Goal: Transaction & Acquisition: Purchase product/service

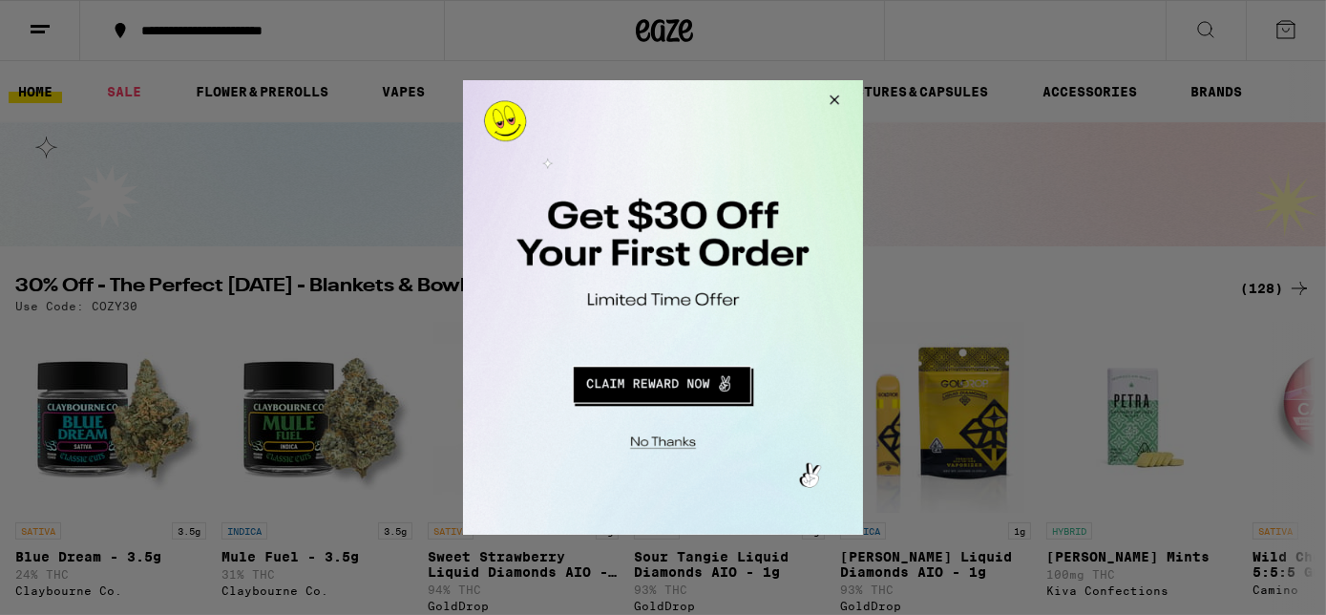
click at [667, 437] on button "Close Modal" at bounding box center [659, 440] width 389 height 30
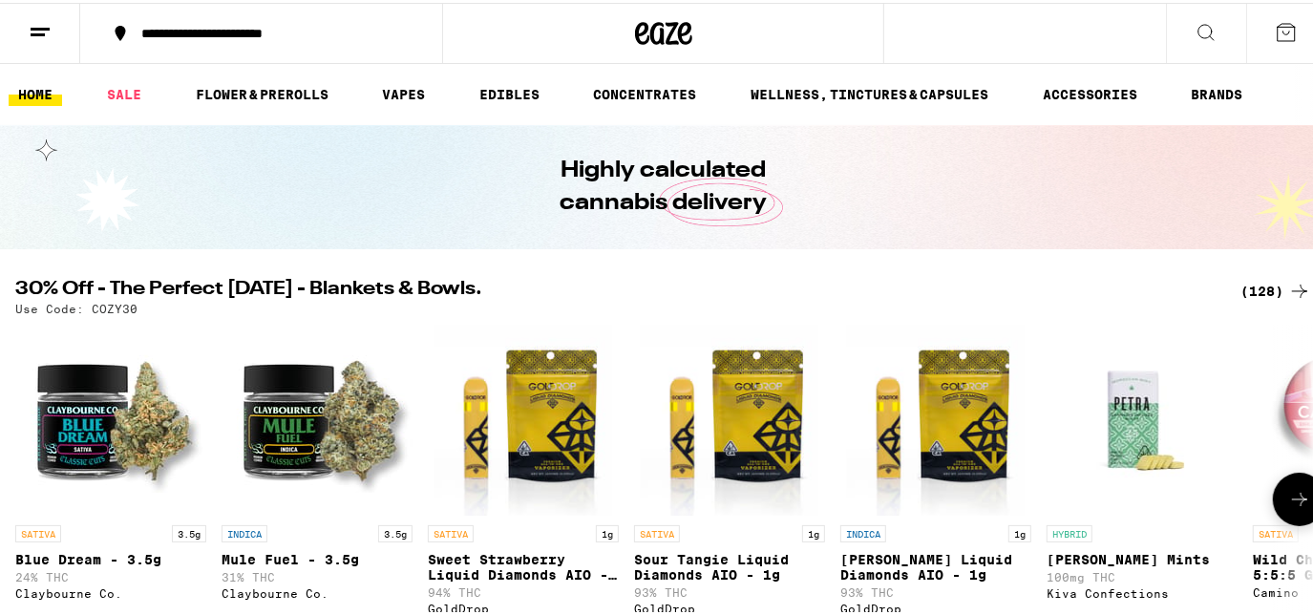
click at [1292, 503] on icon at bounding box center [1299, 496] width 15 height 13
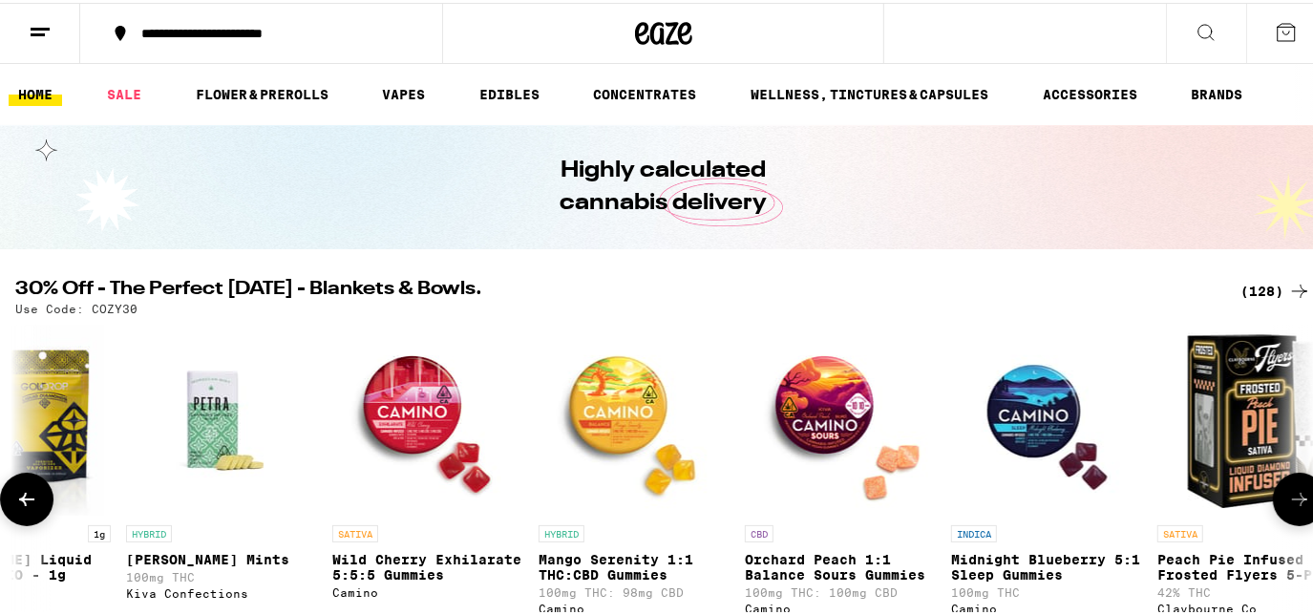
click at [1288, 506] on icon at bounding box center [1299, 496] width 23 height 23
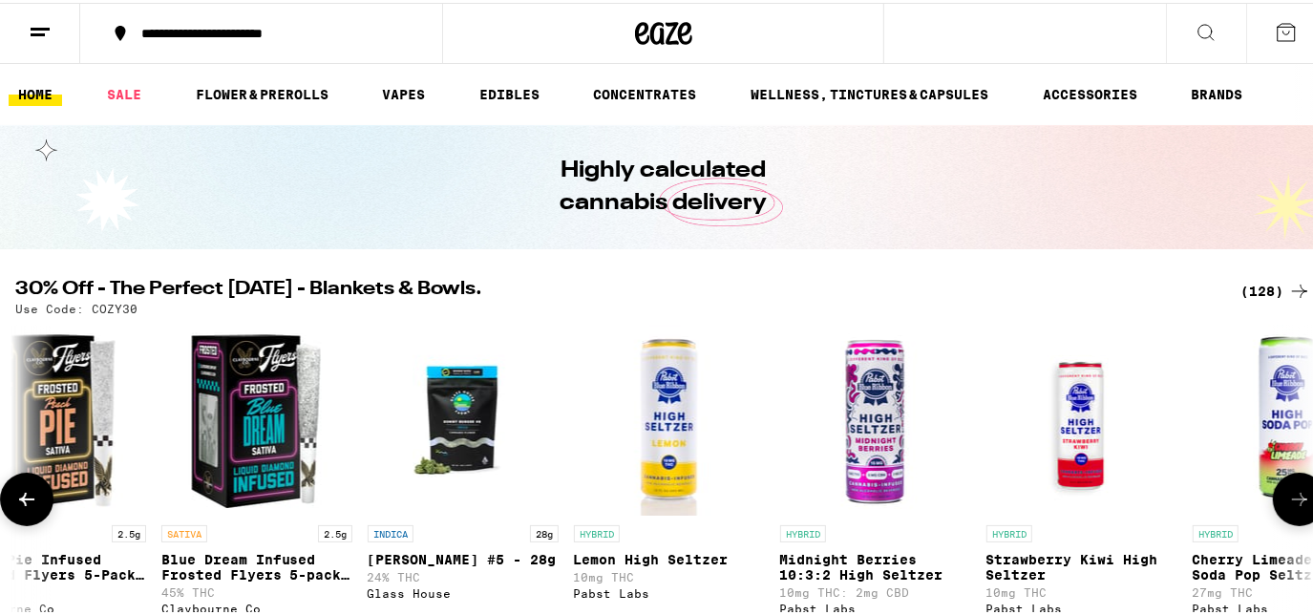
click at [1288, 506] on icon at bounding box center [1299, 496] width 23 height 23
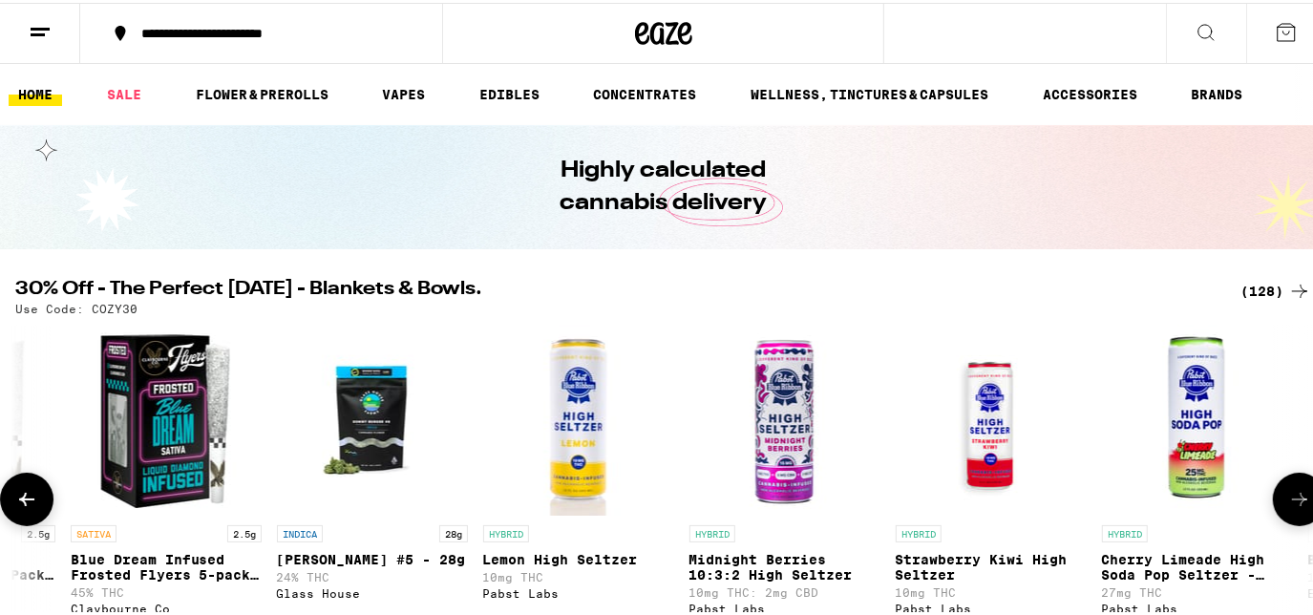
click at [1288, 506] on icon at bounding box center [1299, 496] width 23 height 23
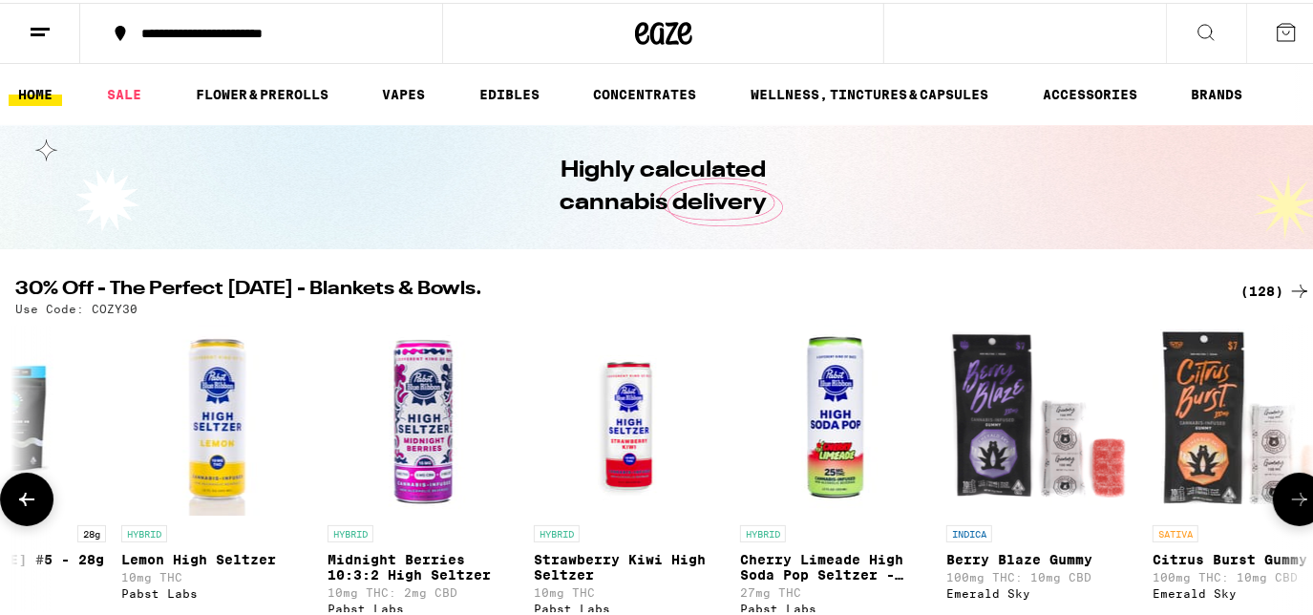
click at [1288, 506] on icon at bounding box center [1299, 496] width 23 height 23
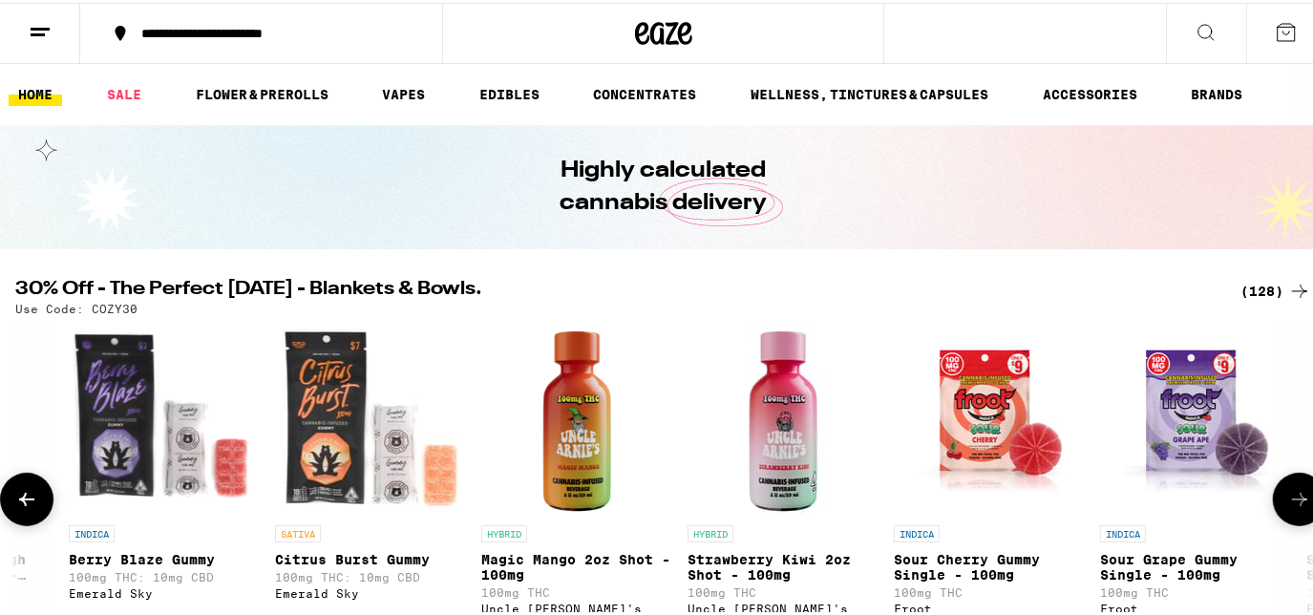
scroll to position [0, 3649]
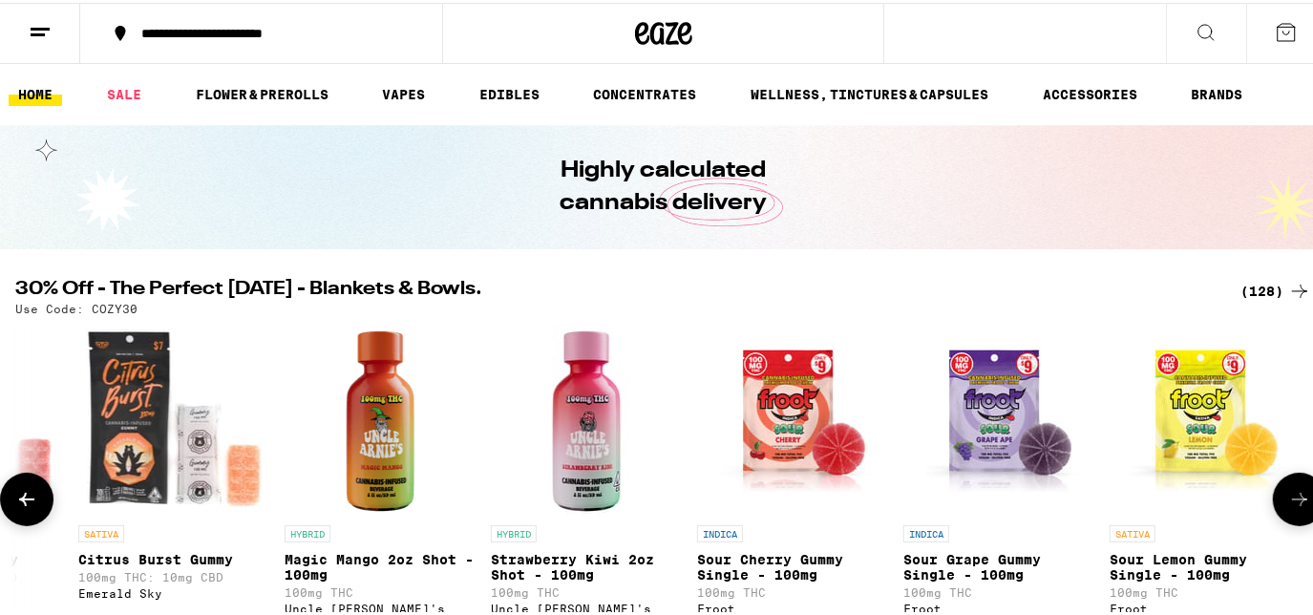
click at [1288, 506] on icon at bounding box center [1299, 496] width 23 height 23
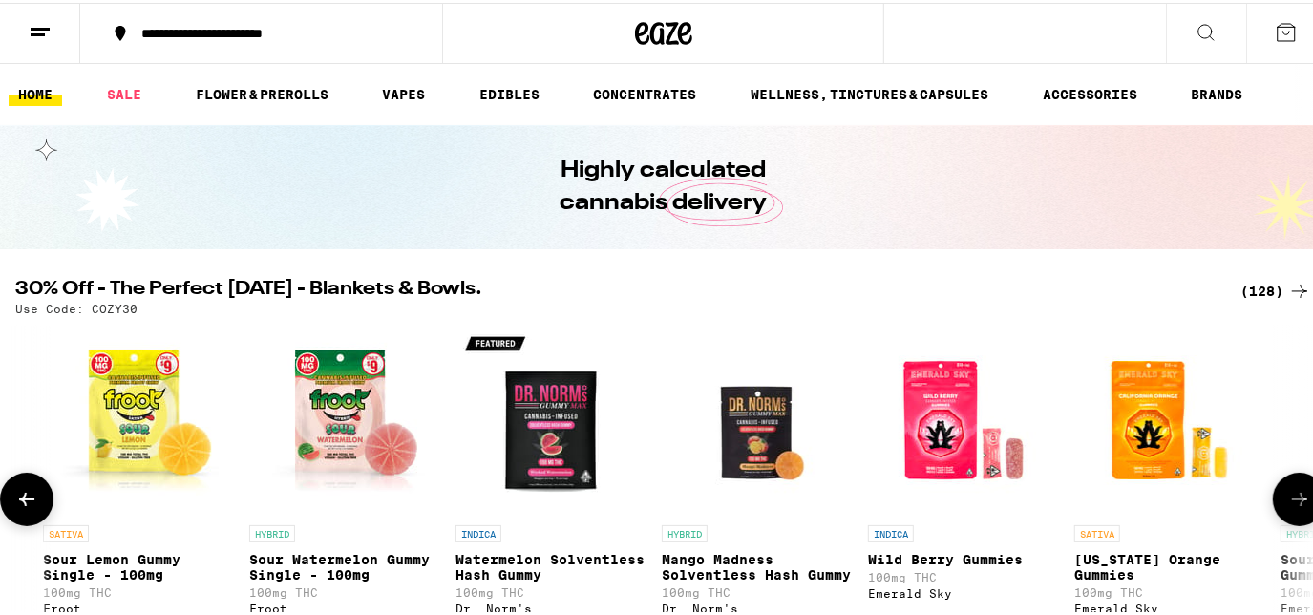
scroll to position [0, 4723]
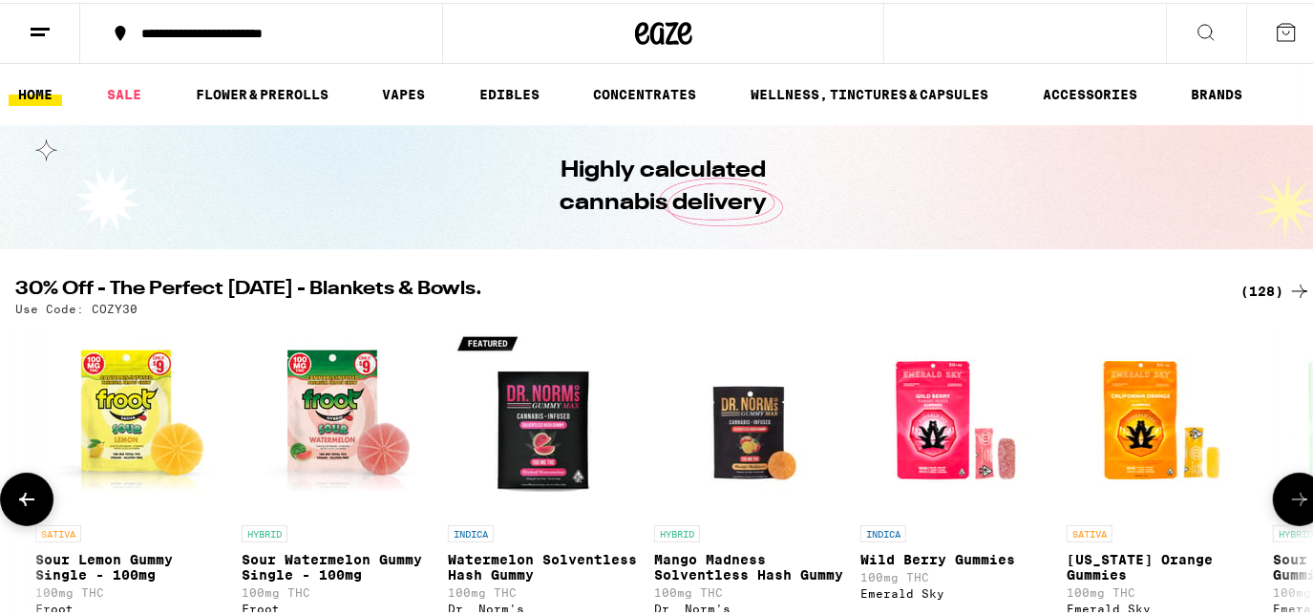
click at [1288, 506] on icon at bounding box center [1299, 496] width 23 height 23
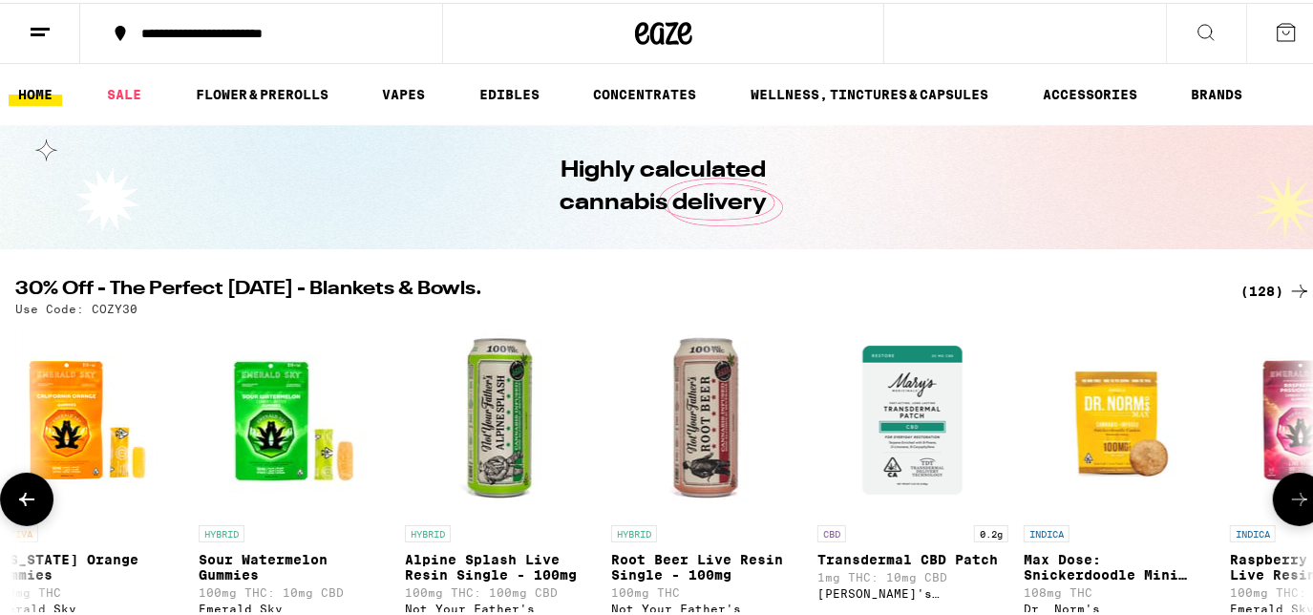
click at [1288, 506] on icon at bounding box center [1299, 496] width 23 height 23
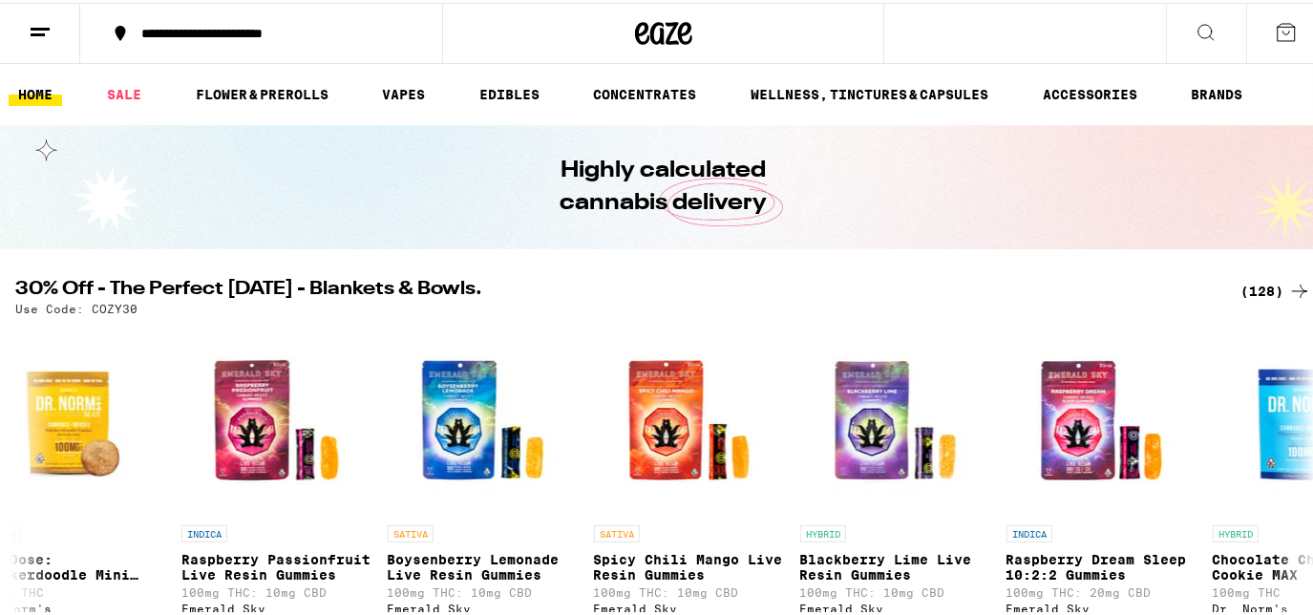
scroll to position [0, 6871]
